Goal: Task Accomplishment & Management: Manage account settings

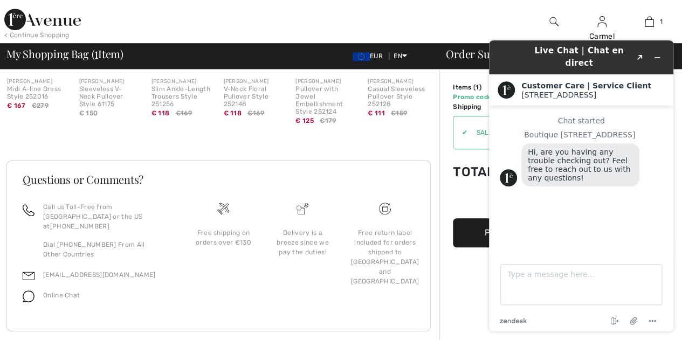
click at [321, 174] on h3 "Questions or Comments?" at bounding box center [219, 179] width 392 height 11
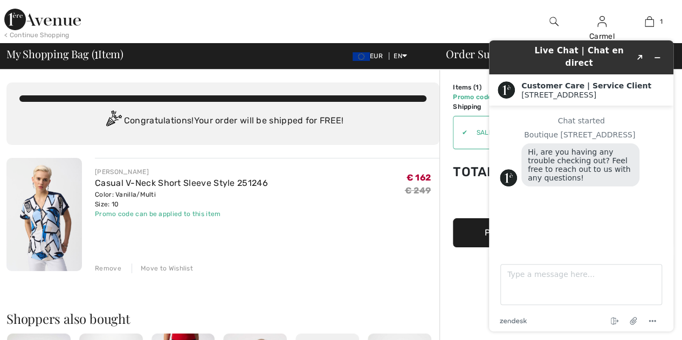
click at [550, 17] on img at bounding box center [553, 21] width 9 height 13
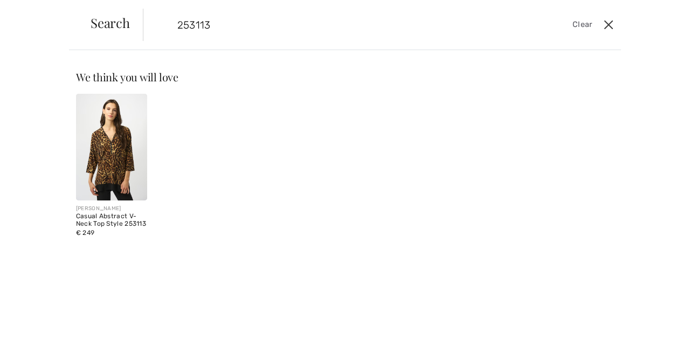
type input "253113"
click at [611, 25] on button "Close" at bounding box center [609, 24] width 16 height 17
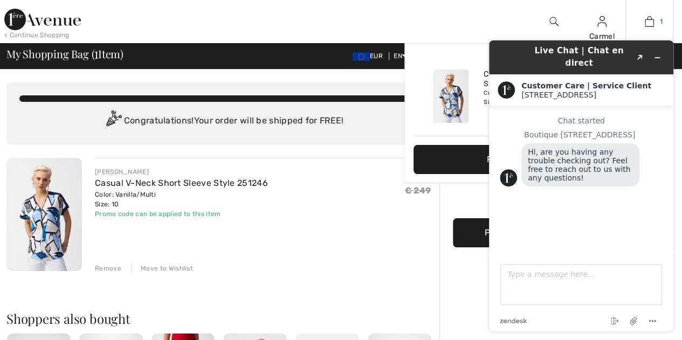
click at [650, 20] on img at bounding box center [649, 21] width 9 height 13
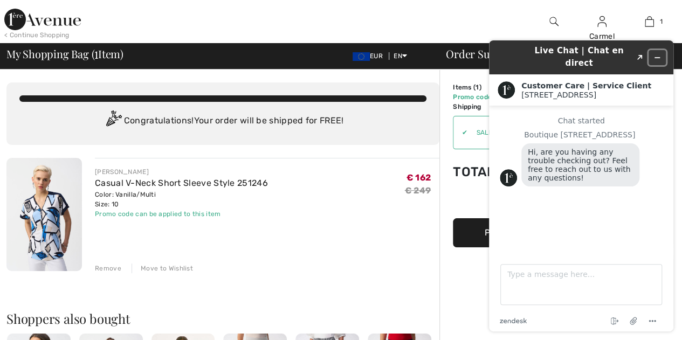
click at [659, 58] on icon "Minimize widget" at bounding box center [657, 58] width 5 height 0
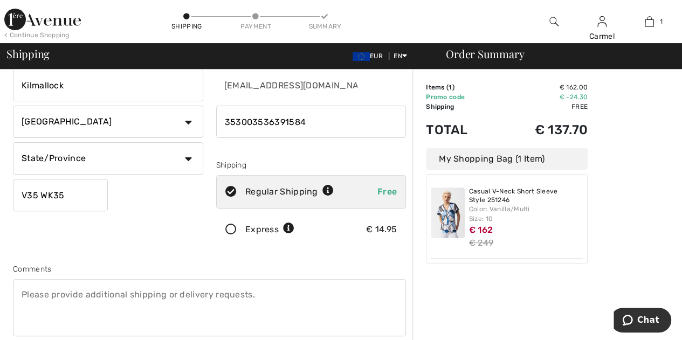
scroll to position [108, 0]
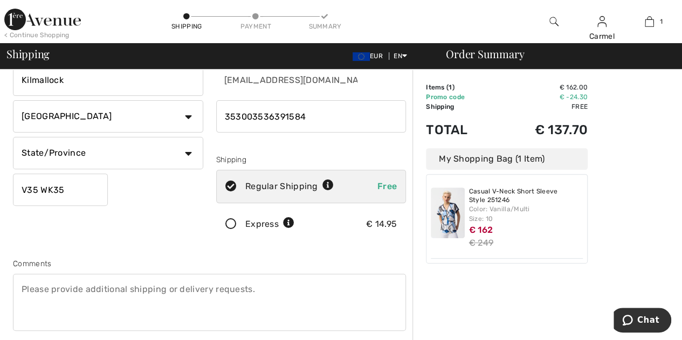
click at [185, 153] on select "State/Province Carlow Cavan Clare Cork Donegal Dublin Galway Kerry Kildare Kilk…" at bounding box center [108, 153] width 190 height 32
select select "LI"
click at [13, 137] on select "State/Province Carlow Cavan Clare Cork Donegal Dublin Galway Kerry Kildare Kilk…" at bounding box center [108, 153] width 190 height 32
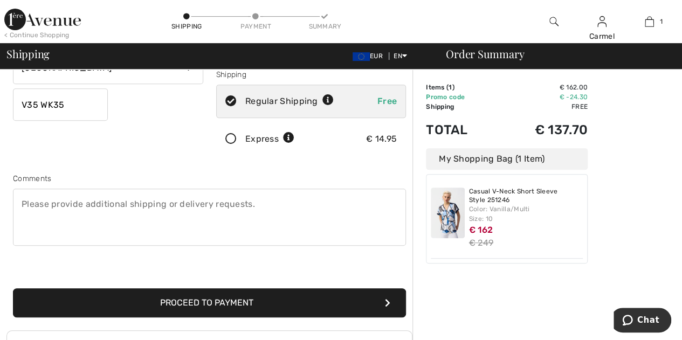
scroll to position [216, 0]
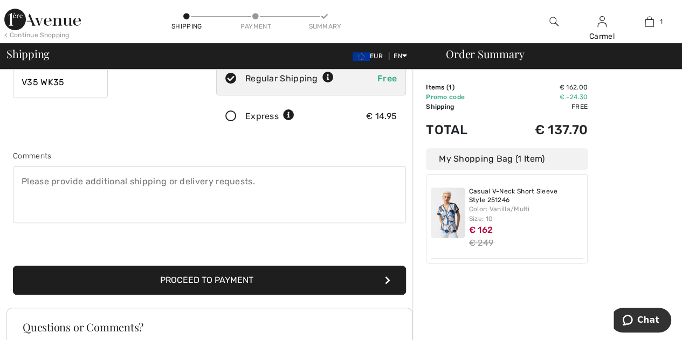
click at [246, 272] on button "Proceed to Payment" at bounding box center [209, 280] width 393 height 29
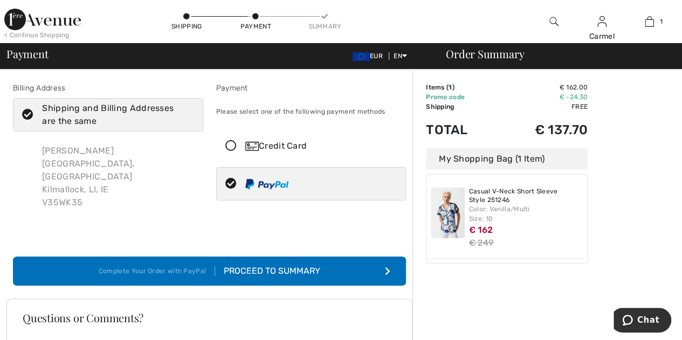
click at [272, 257] on button "Complete Your Order with PayPal Proceed to Summary" at bounding box center [209, 271] width 393 height 29
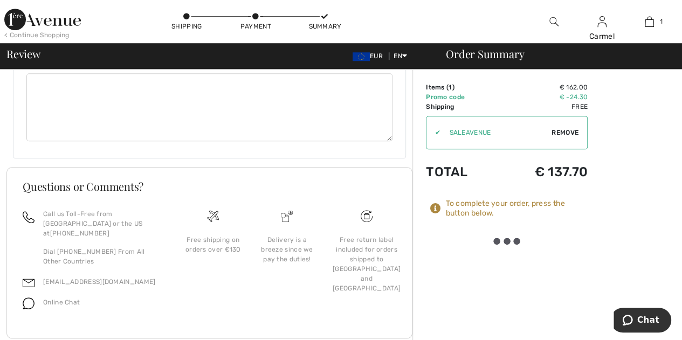
scroll to position [434, 0]
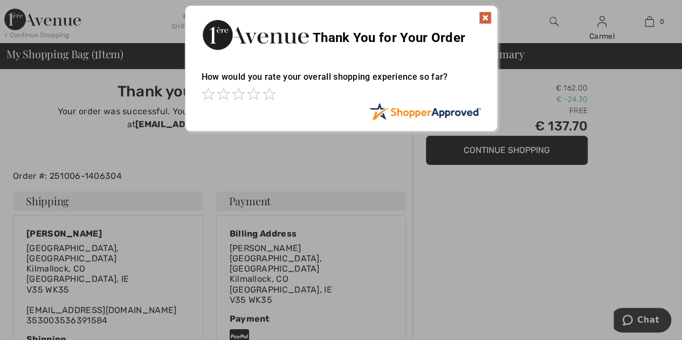
click at [485, 18] on img at bounding box center [485, 17] width 13 height 13
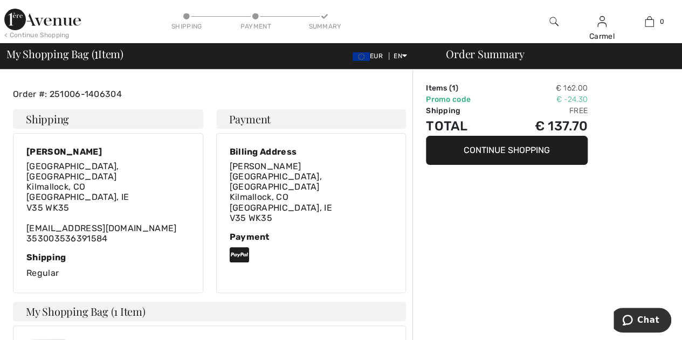
scroll to position [108, 0]
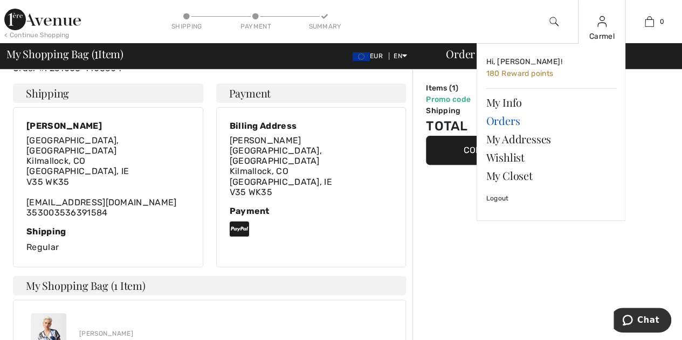
click at [506, 118] on link "Orders" at bounding box center [551, 121] width 130 height 18
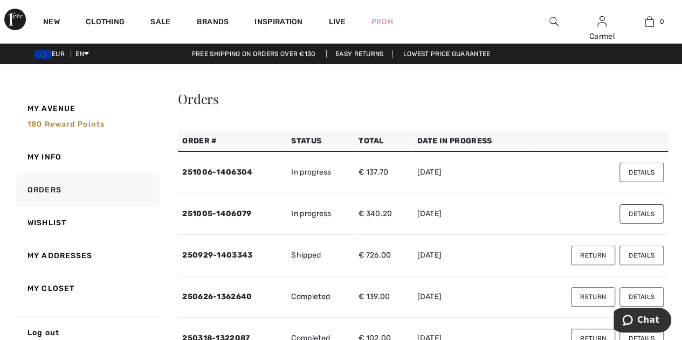
scroll to position [54, 0]
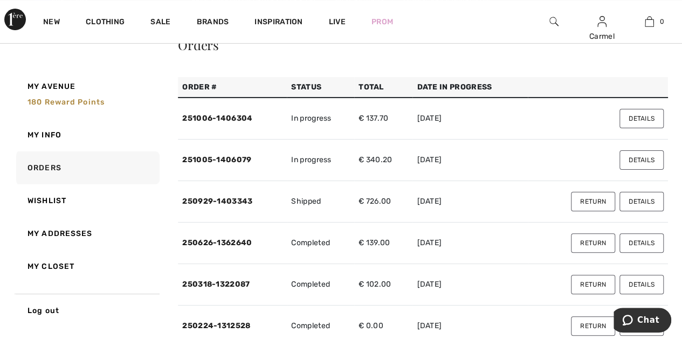
click at [585, 201] on button "Return" at bounding box center [593, 201] width 44 height 19
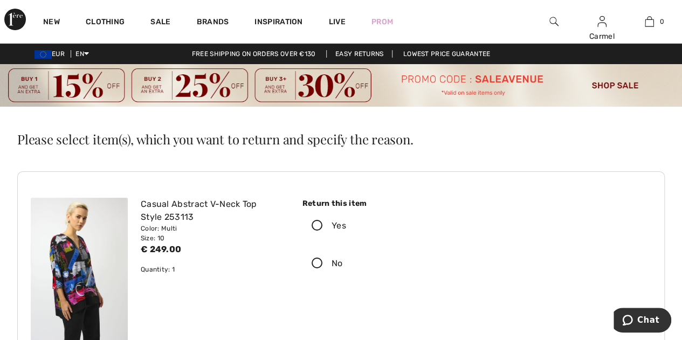
scroll to position [54, 0]
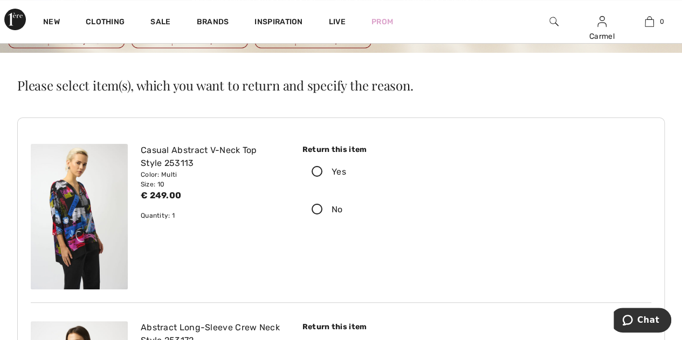
click at [318, 208] on icon at bounding box center [317, 209] width 29 height 11
click at [343, 208] on input "No" at bounding box center [346, 210] width 7 height 32
radio input "true"
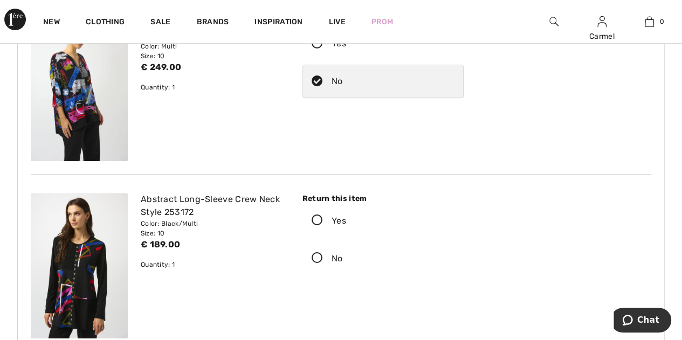
scroll to position [216, 0]
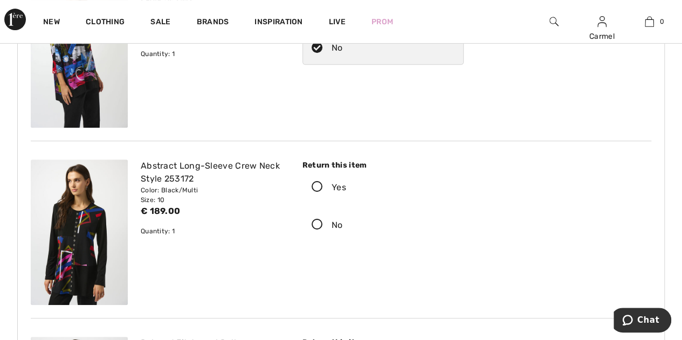
click at [315, 187] on icon at bounding box center [317, 187] width 29 height 11
click at [346, 187] on input "Yes" at bounding box center [349, 187] width 7 height 32
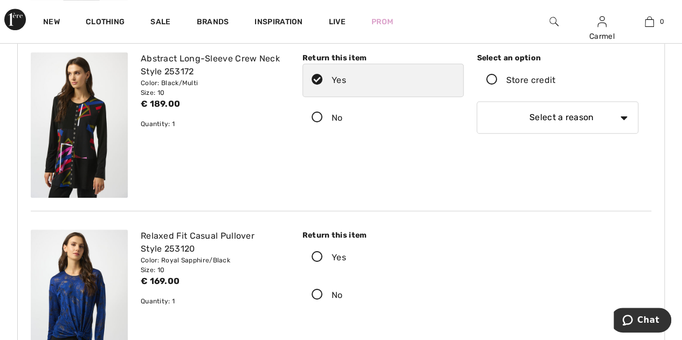
scroll to position [323, 0]
click at [619, 118] on select "Select a reason I received the wrong product or size My order arrived too late …" at bounding box center [558, 117] width 162 height 32
select select "other"
click at [477, 101] on select "Select a reason I received the wrong product or size My order arrived too late …" at bounding box center [558, 117] width 162 height 32
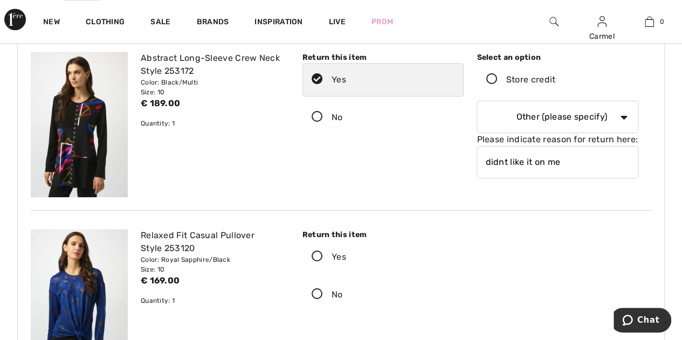
click at [583, 162] on input "didnt like it on me" at bounding box center [558, 162] width 162 height 32
type input "didnt like it"
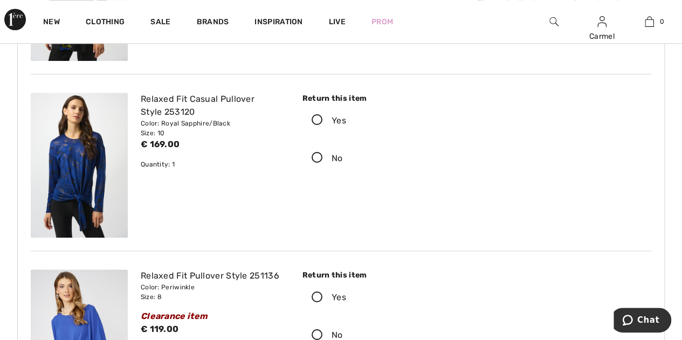
scroll to position [485, 0]
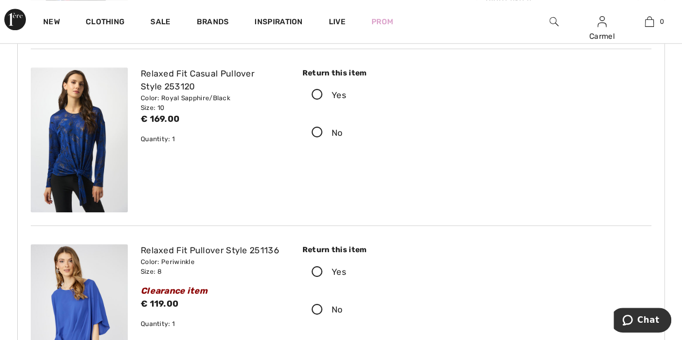
click at [316, 130] on icon at bounding box center [317, 132] width 29 height 11
click at [343, 130] on input "No" at bounding box center [346, 133] width 7 height 32
radio input "true"
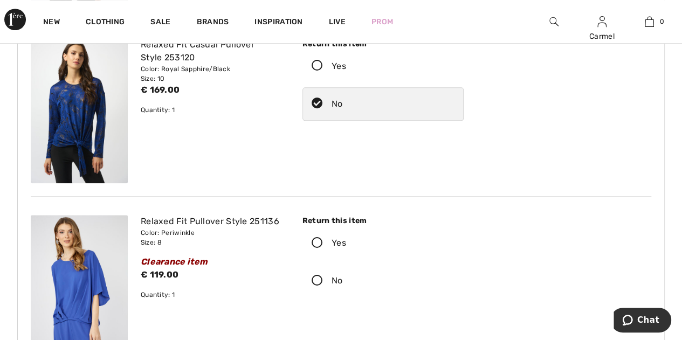
scroll to position [539, 0]
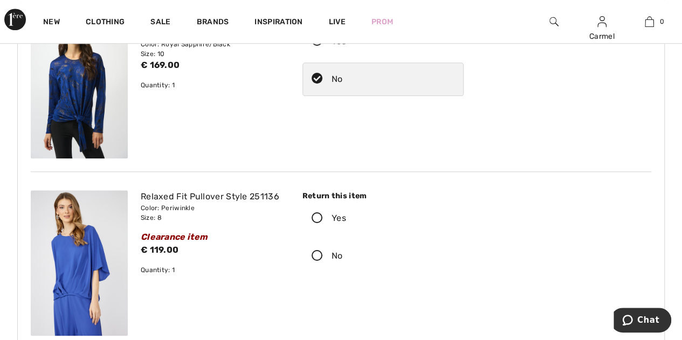
click at [318, 213] on icon at bounding box center [317, 218] width 29 height 11
click at [346, 213] on input "Yes" at bounding box center [349, 218] width 7 height 32
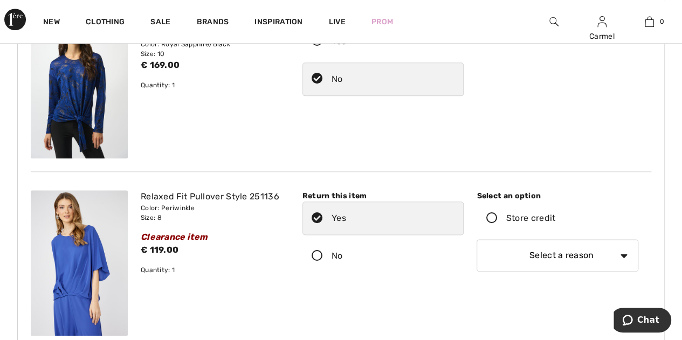
click at [623, 254] on select "Select a reason I received the wrong product or size My order arrived too late …" at bounding box center [558, 255] width 162 height 32
select select "other"
click at [477, 239] on select "Select a reason I received the wrong product or size My order arrived too late …" at bounding box center [558, 255] width 162 height 32
type input "f"
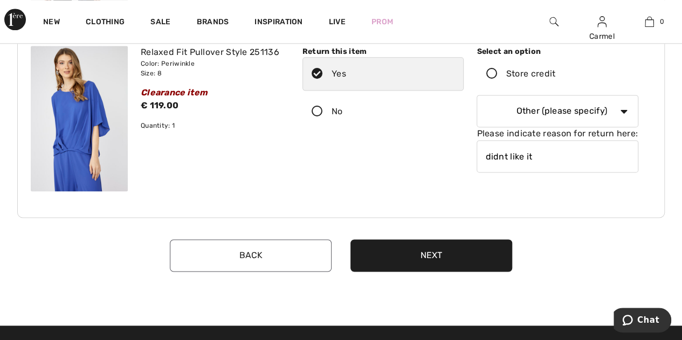
scroll to position [701, 0]
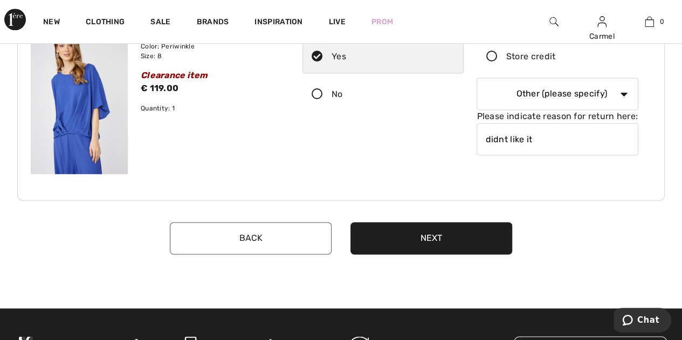
type input "didnt like it"
click at [418, 231] on button "Next" at bounding box center [431, 238] width 162 height 32
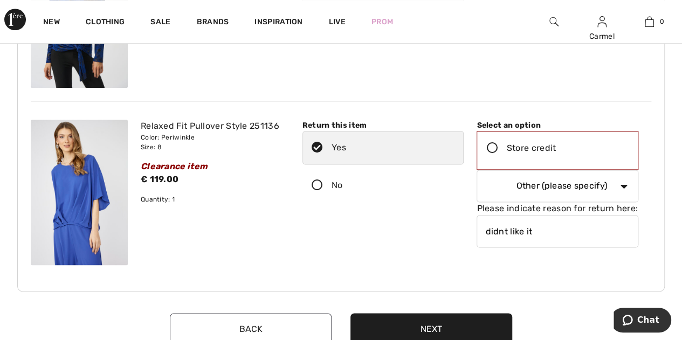
scroll to position [593, 0]
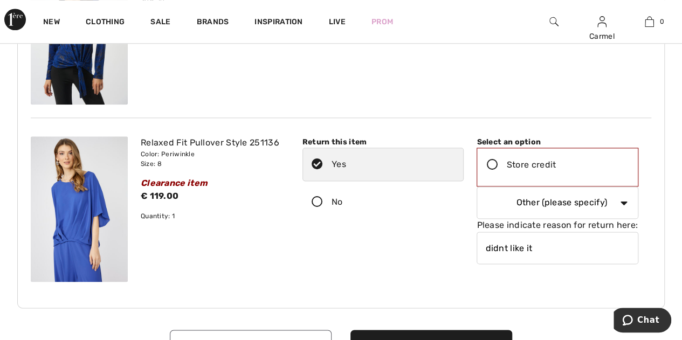
click at [493, 164] on icon at bounding box center [492, 165] width 29 height 11
click at [556, 164] on input "Store credit" at bounding box center [559, 165] width 7 height 32
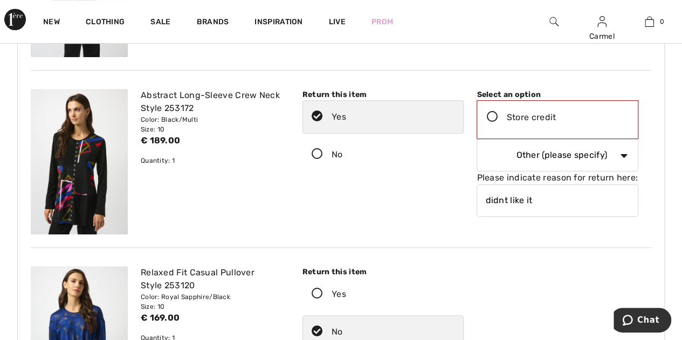
scroll to position [270, 0]
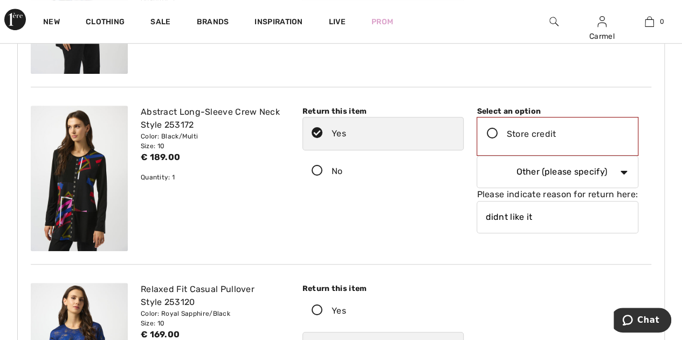
click at [490, 133] on icon at bounding box center [492, 133] width 29 height 11
click at [556, 133] on input "Store credit" at bounding box center [559, 134] width 7 height 32
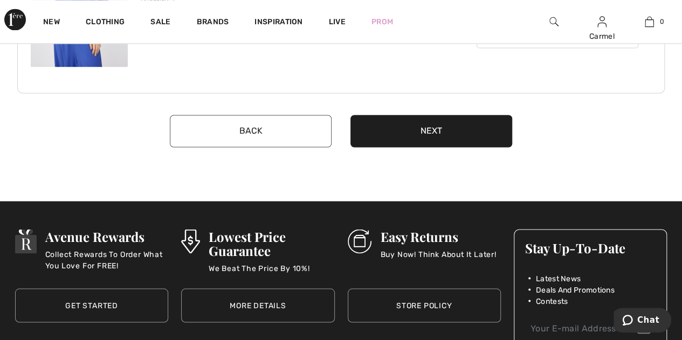
scroll to position [809, 0]
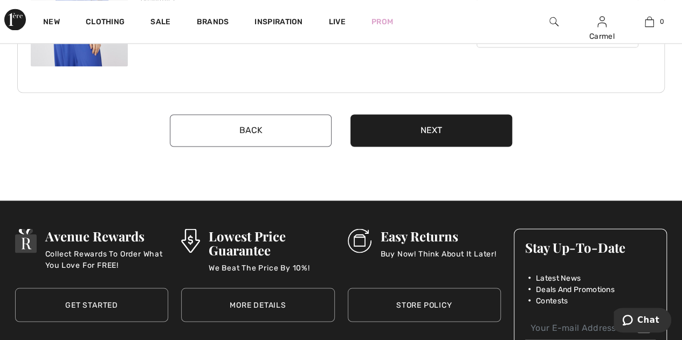
click at [454, 128] on button "Next" at bounding box center [431, 130] width 162 height 32
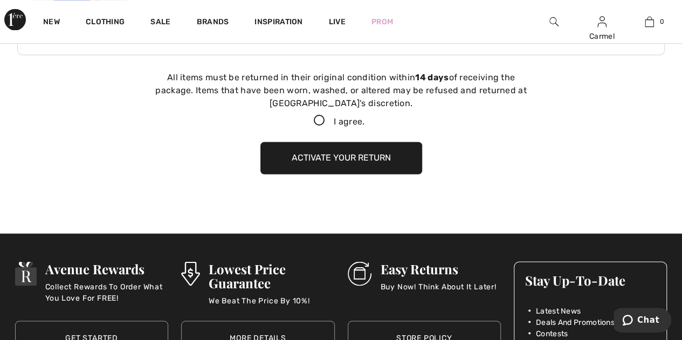
scroll to position [852, 0]
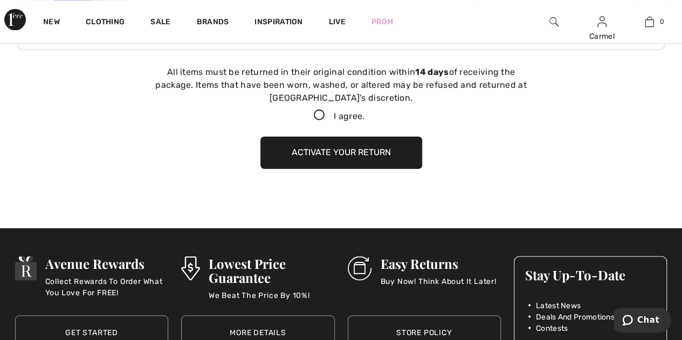
click at [317, 111] on icon at bounding box center [319, 115] width 29 height 11
click at [364, 112] on input "I agree." at bounding box center [367, 115] width 7 height 7
checkbox input "true"
click at [349, 151] on button "Activate your return" at bounding box center [341, 152] width 162 height 32
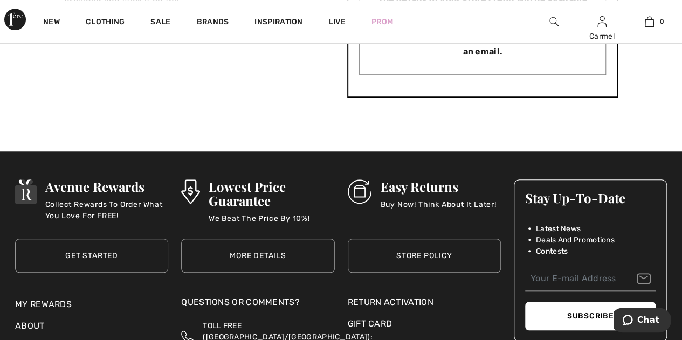
scroll to position [431, 0]
